Goal: Information Seeking & Learning: Learn about a topic

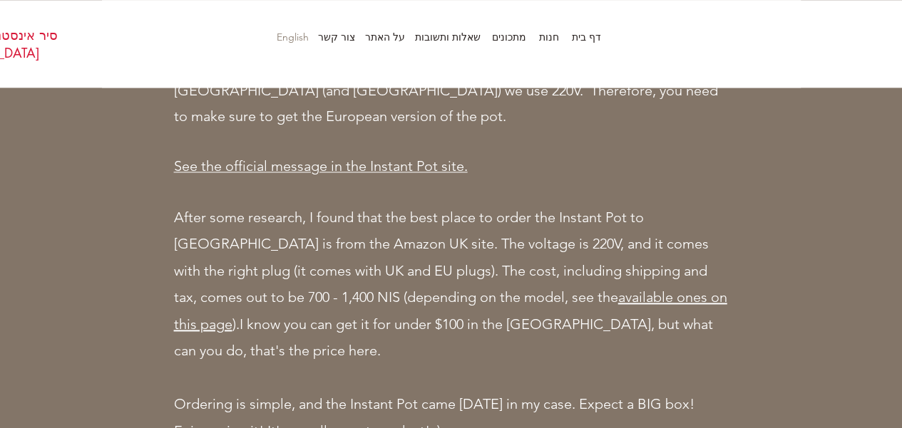
scroll to position [713, 0]
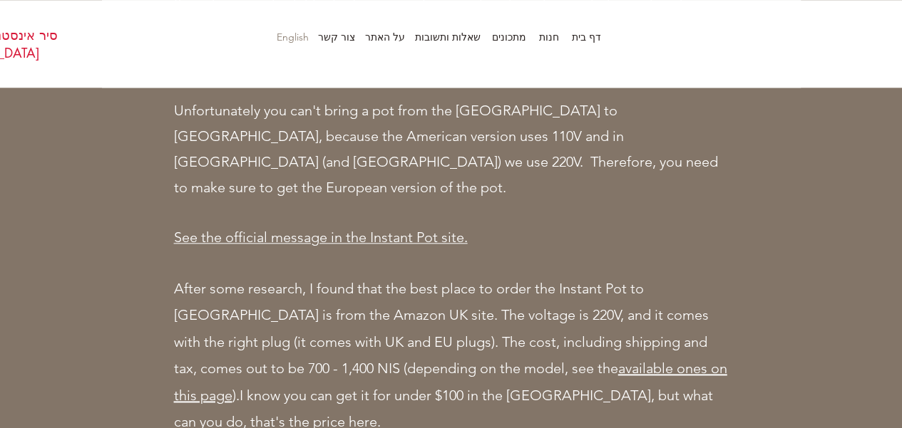
click at [462, 360] on link "available ones on this page" at bounding box center [450, 382] width 553 height 44
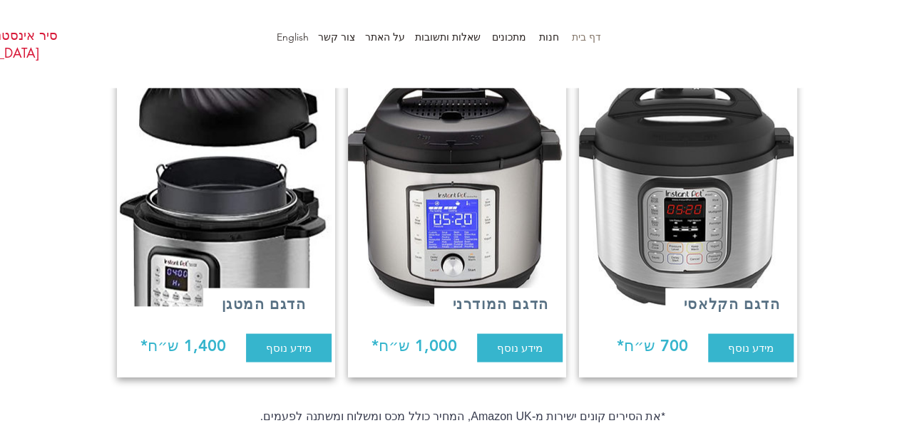
scroll to position [1140, 0]
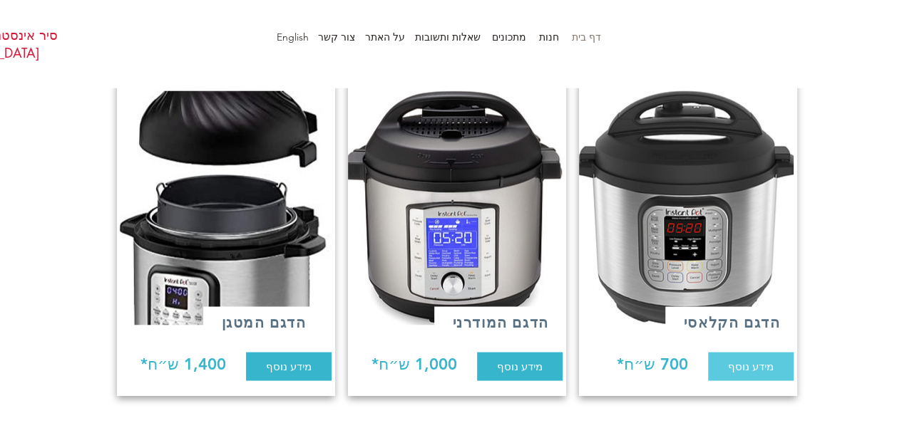
click at [720, 354] on link "מידע נוסף" at bounding box center [751, 366] width 86 height 29
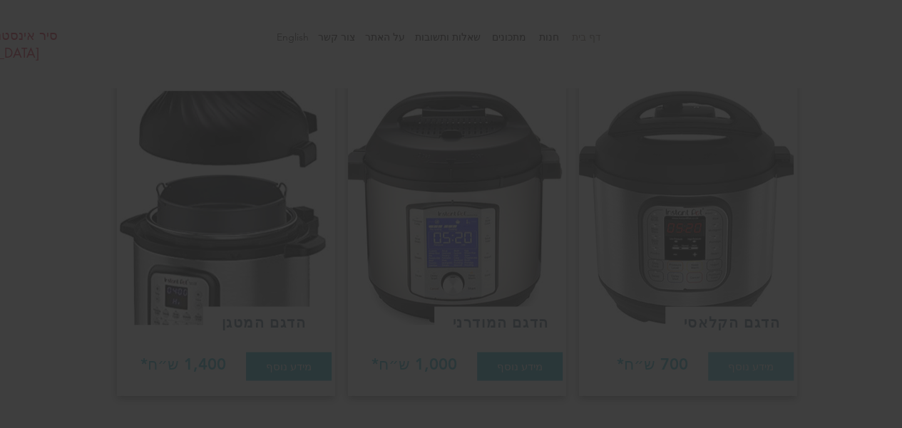
scroll to position [0, 0]
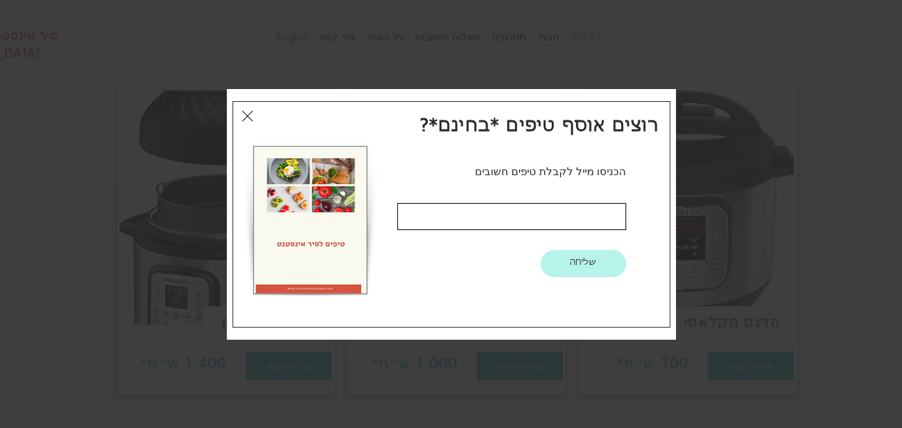
click at [247, 117] on icon "חזרה לאתר" at bounding box center [247, 115] width 11 height 11
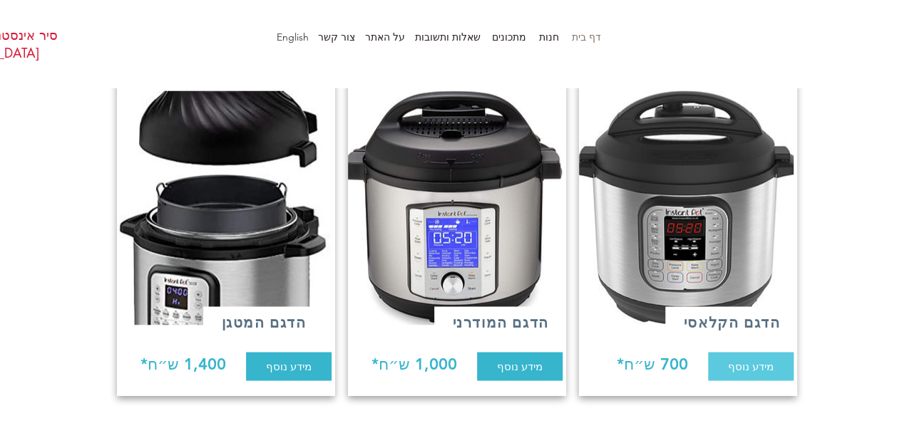
click at [734, 360] on span "מידע נוסף" at bounding box center [751, 365] width 46 height 15
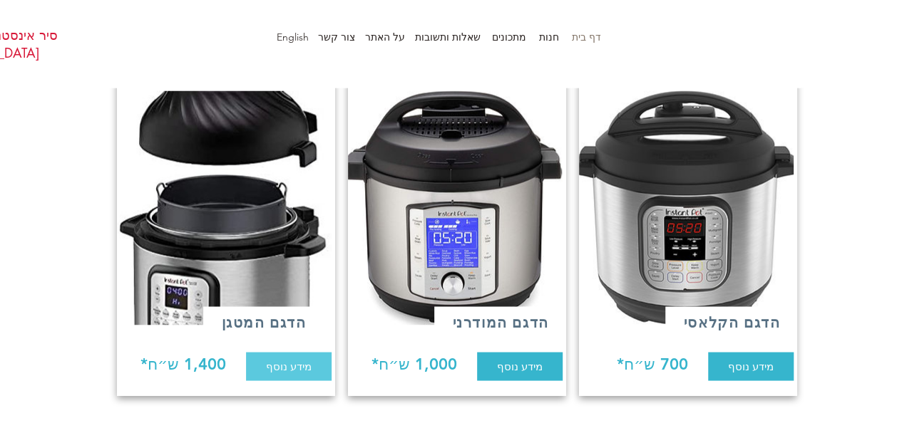
click at [291, 360] on span "מידע נוסף" at bounding box center [289, 365] width 46 height 15
